Goal: Find specific fact: Find specific fact

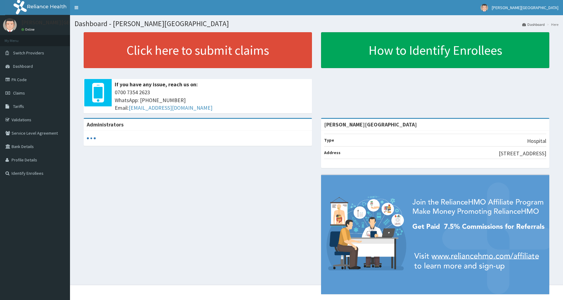
click at [19, 105] on span "Tariffs" at bounding box center [18, 106] width 11 height 5
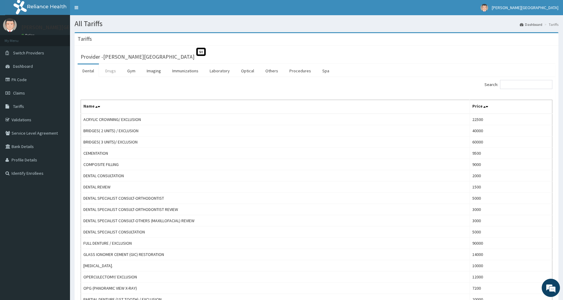
click at [113, 73] on link "Drugs" at bounding box center [110, 71] width 20 height 13
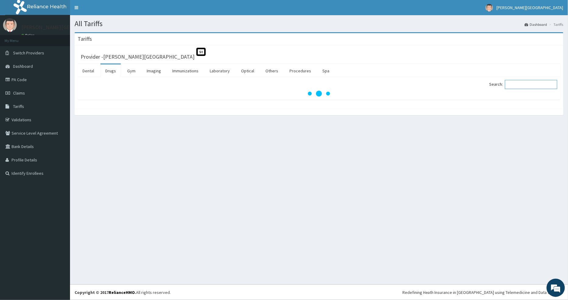
paste input "OTOMED"
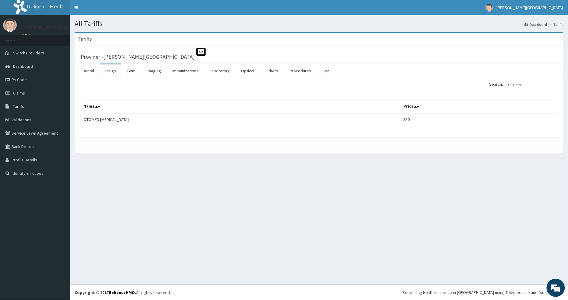
type input "OTOMED"
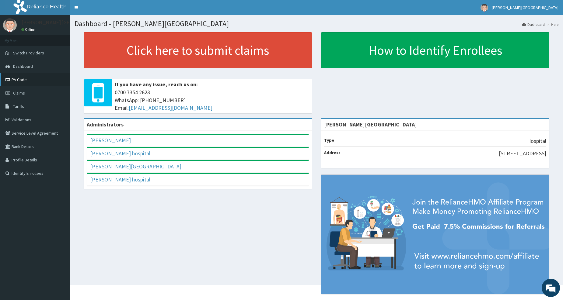
click at [22, 83] on link "PA Code" at bounding box center [35, 79] width 70 height 13
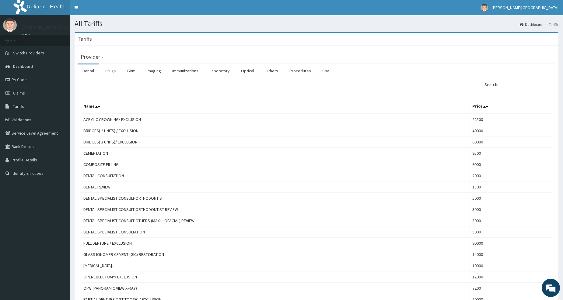
click at [114, 72] on link "Drugs" at bounding box center [110, 71] width 20 height 13
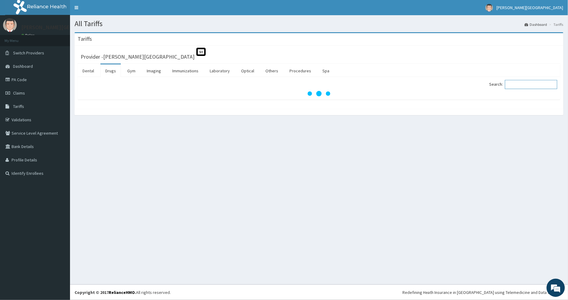
click at [519, 87] on input "Search:" at bounding box center [531, 84] width 52 height 9
paste input "CERUMOL"
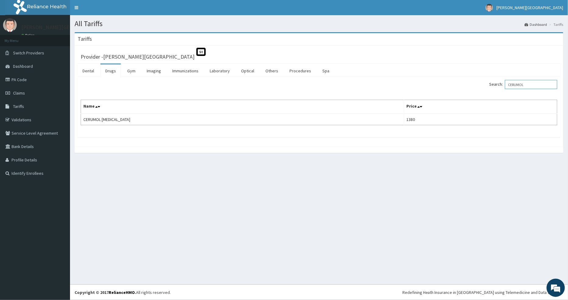
type input "CERUMOL"
click at [23, 83] on link "PA Code" at bounding box center [35, 79] width 70 height 13
